Goal: Transaction & Acquisition: Purchase product/service

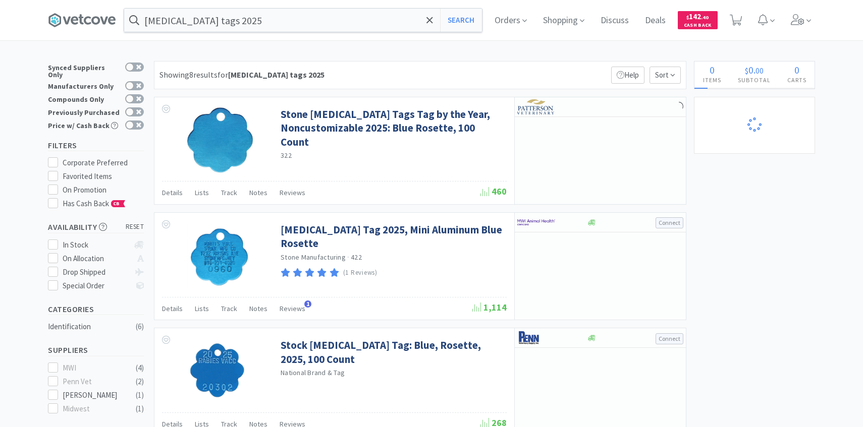
select select "1"
select select "4"
select select "1"
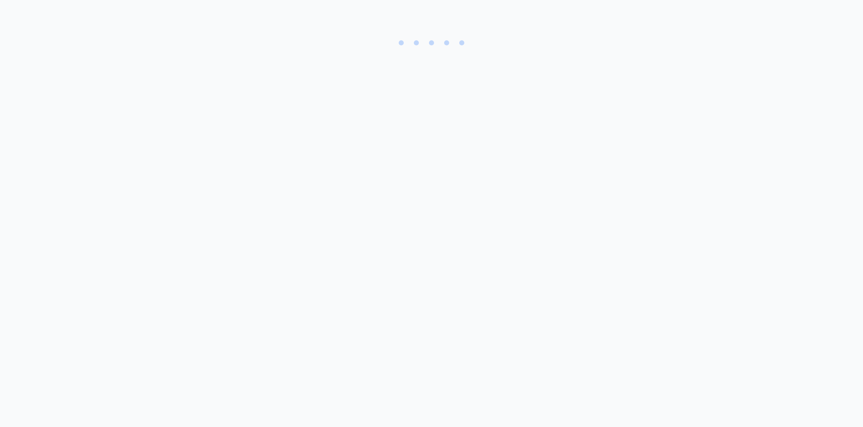
select select "1"
select select "4"
select select "1"
